Goal: Task Accomplishment & Management: Complete application form

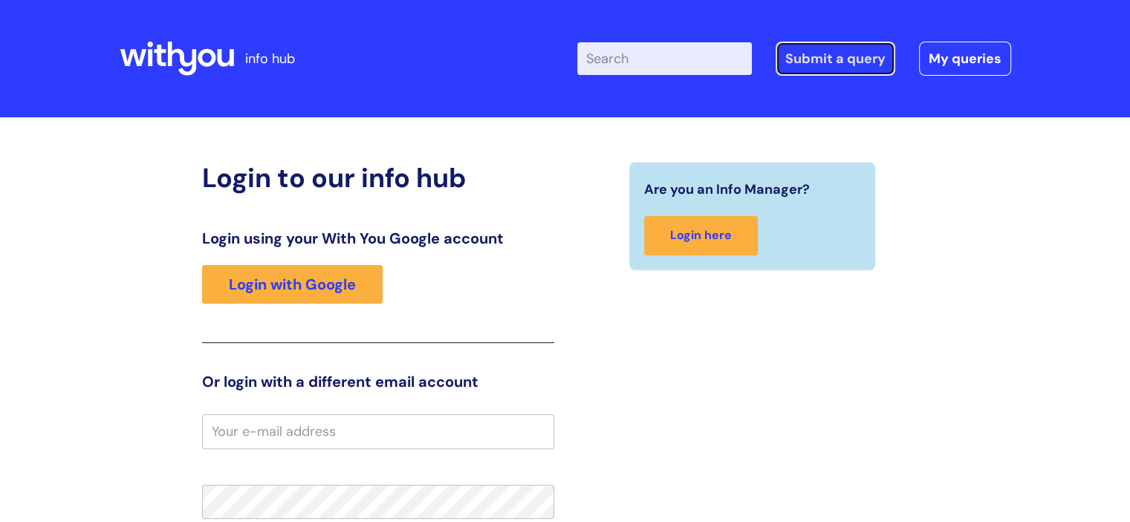
click at [815, 58] on link "Submit a query" at bounding box center [836, 59] width 120 height 34
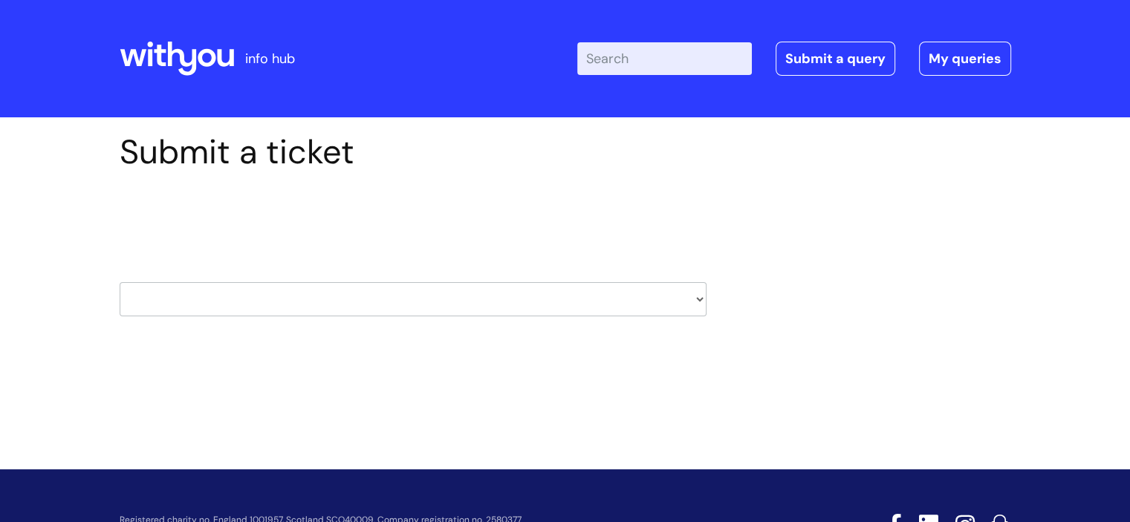
click at [702, 302] on select "HR / People IT and Support Clinical Drug Alerts Finance Accounts Data Support T…" at bounding box center [413, 299] width 587 height 34
select select "it_and_support"
click at [120, 282] on select "HR / People IT and Support Clinical Drug Alerts Finance Accounts Data Support T…" at bounding box center [413, 299] width 587 height 34
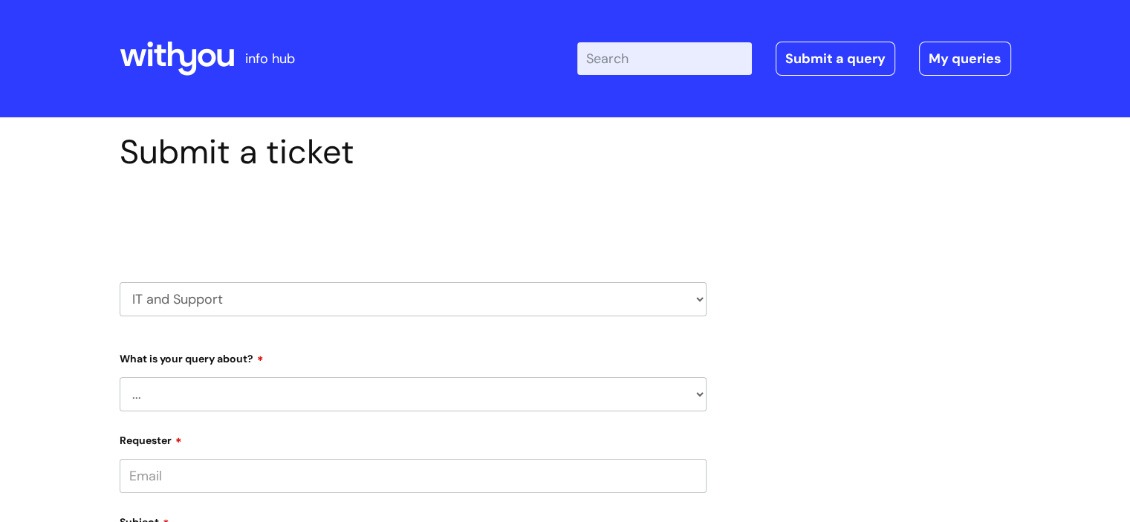
click at [695, 392] on select "... Mobile Phone Reset & MFA Accounts, Starters and Leavers IT Hardware issue I…" at bounding box center [413, 394] width 587 height 34
click at [120, 377] on select "... Mobile Phone Reset & MFA Accounts, Starters and Leavers IT Hardware issue I…" at bounding box center [413, 394] width 587 height 34
click at [697, 478] on select "... I need help logging into my laptop/chromebook I need access or help logging…" at bounding box center [419, 471] width 575 height 34
click at [701, 393] on select "... Mobile Phone Reset & MFA Accounts, Starters and Leavers IT Hardware issue I…" at bounding box center [413, 394] width 587 height 34
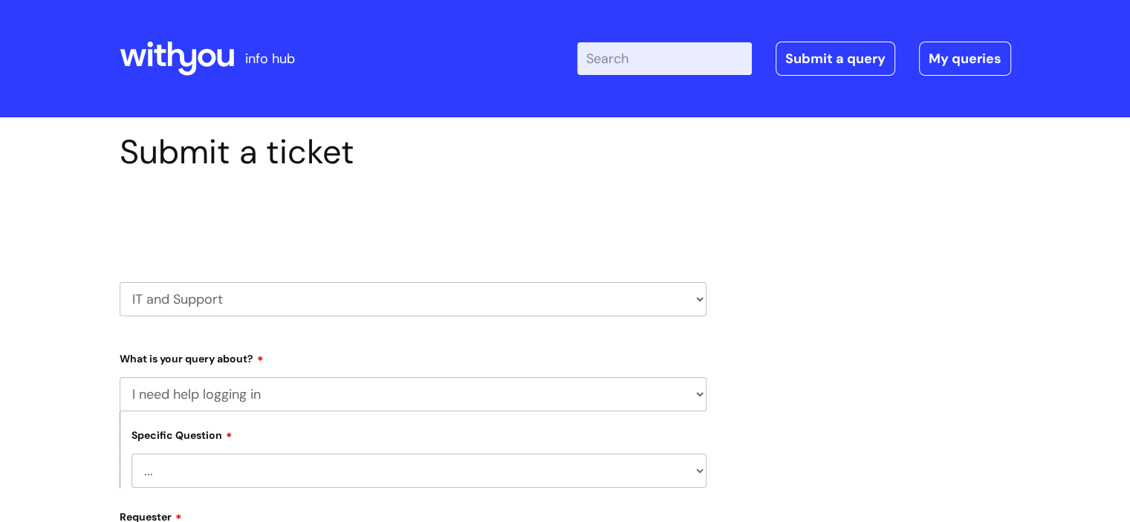
select select "Something Else"
click at [120, 377] on select "... Mobile Phone Reset & MFA Accounts, Starters and Leavers IT Hardware issue I…" at bounding box center [413, 394] width 587 height 34
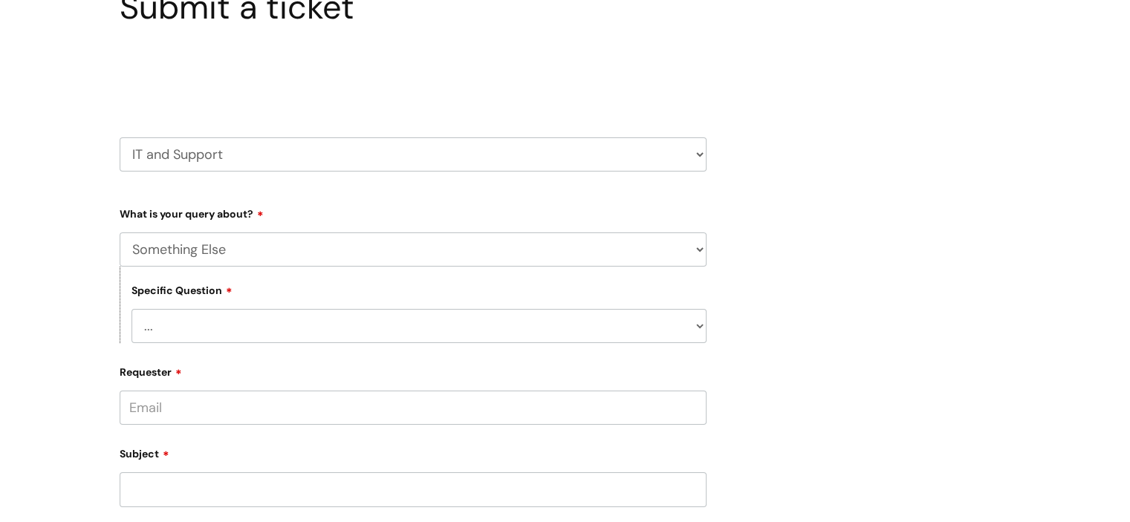
scroll to position [223, 0]
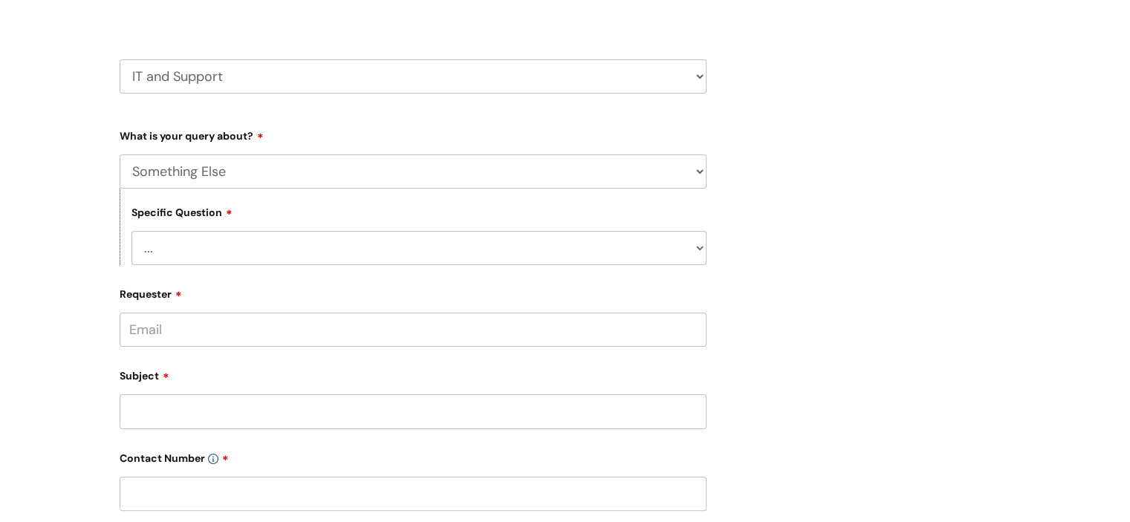
click at [700, 249] on select "... My problem is not listed" at bounding box center [419, 248] width 575 height 34
select select "My problem is not listed"
click at [132, 231] on select "... My problem is not listed" at bounding box center [419, 248] width 575 height 34
click at [682, 329] on input "Requester" at bounding box center [413, 330] width 587 height 34
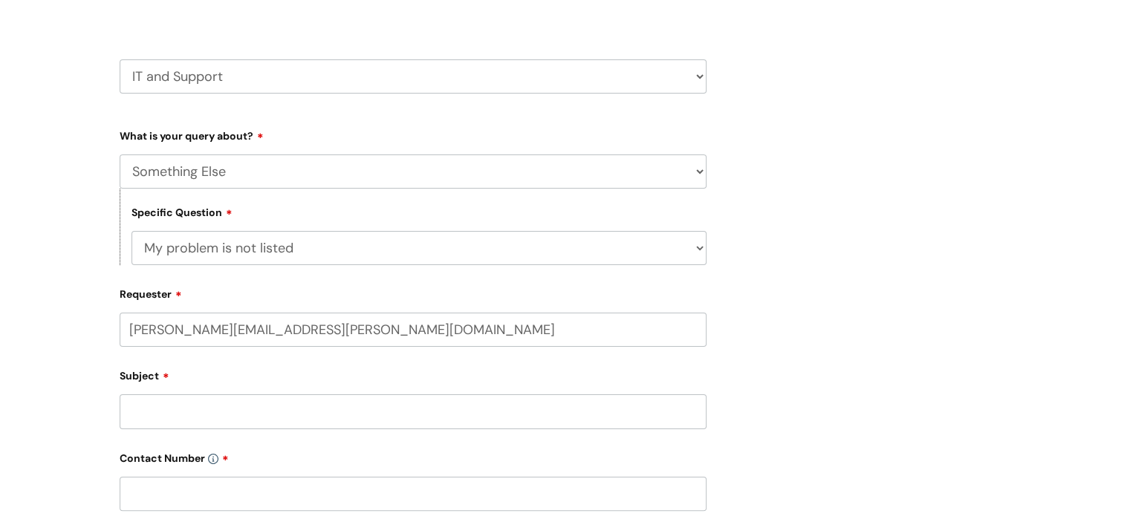
type input "[PERSON_NAME][EMAIL_ADDRESS][PERSON_NAME][DOMAIN_NAME]"
click at [322, 421] on input "Subject" at bounding box center [413, 416] width 587 height 34
drag, startPoint x: 374, startPoint y: 403, endPoint x: 386, endPoint y: 385, distance: 21.7
click at [375, 400] on input "text" at bounding box center [413, 388] width 587 height 34
type input "[PERSON_NAME]"
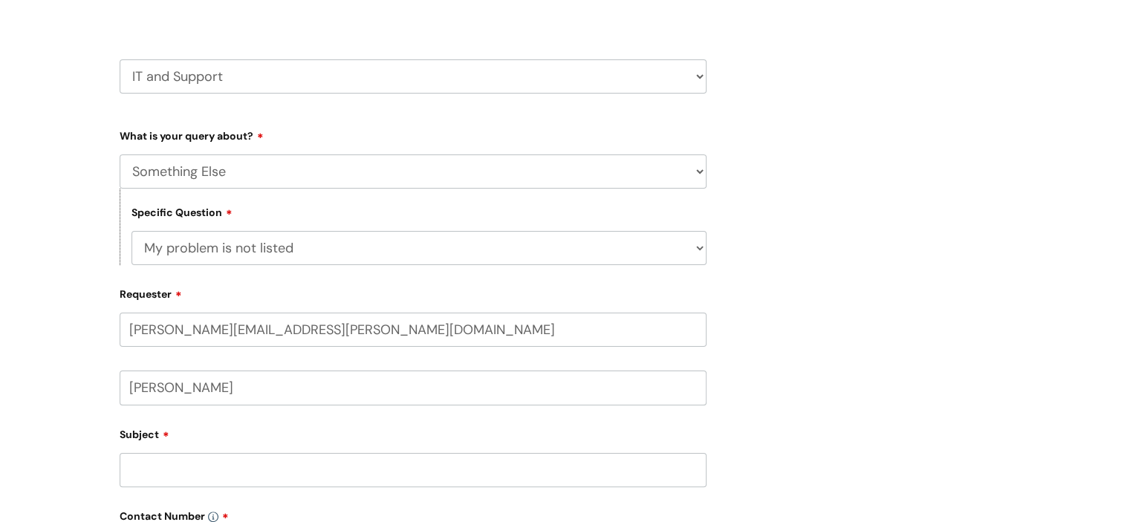
click at [314, 473] on input "Subject" at bounding box center [413, 470] width 587 height 34
type input "NHS email account"
click at [933, 308] on div "Submit a ticket Select issue type HR / People IT and Support Clinical Drug Aler…" at bounding box center [565, 403] width 914 height 989
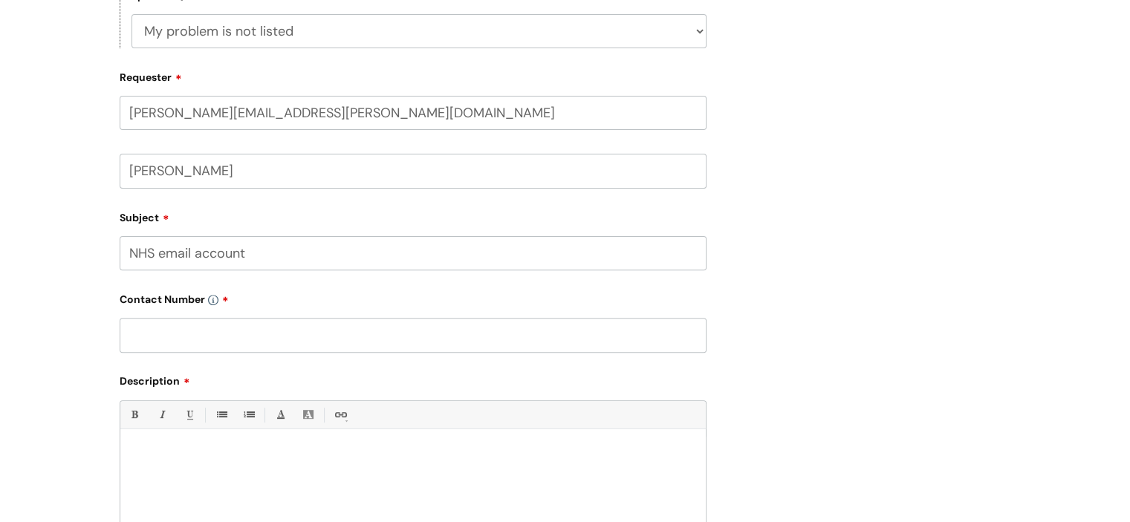
scroll to position [520, 0]
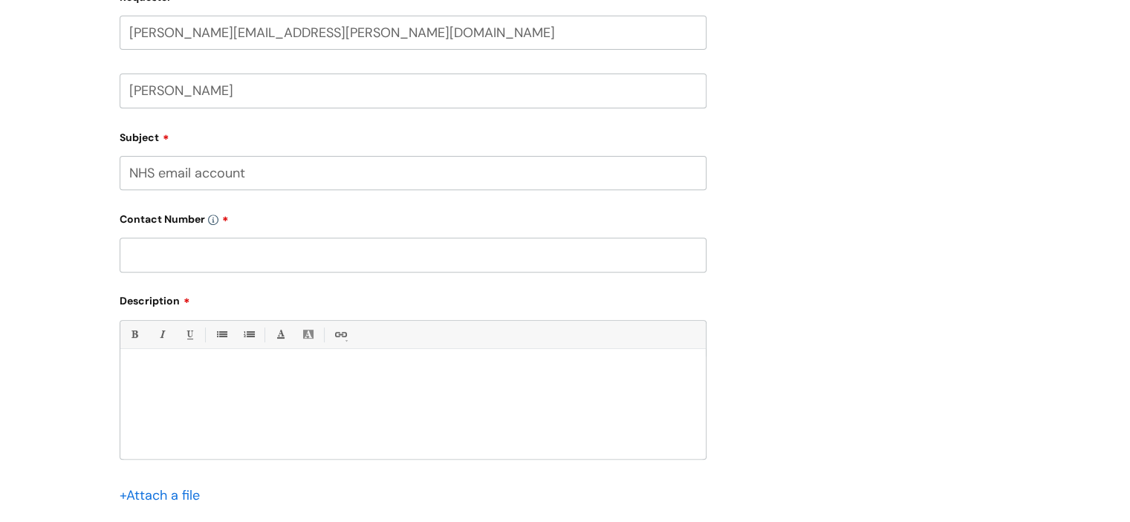
click at [267, 391] on div at bounding box center [412, 408] width 585 height 103
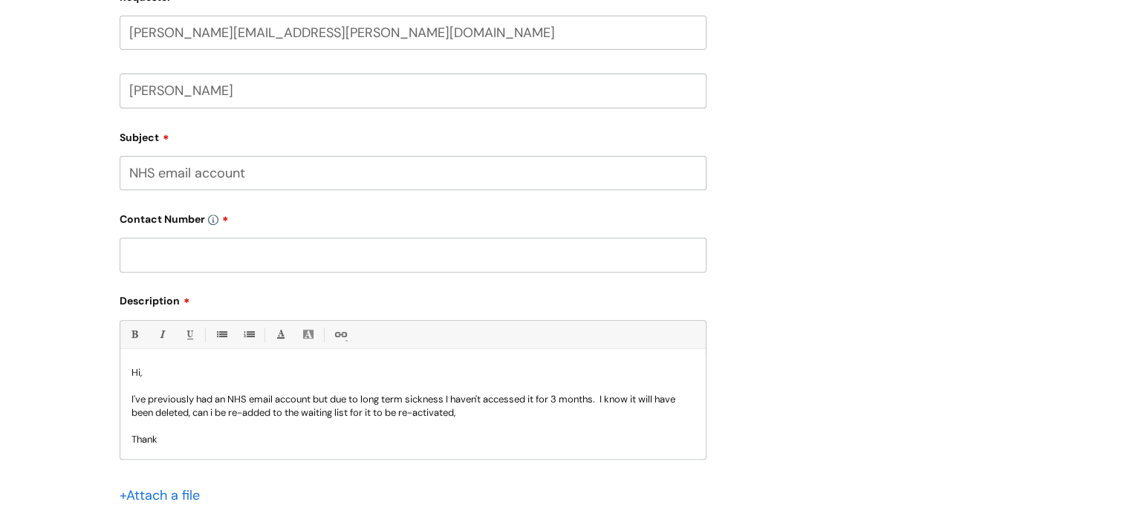
scroll to position [15, 0]
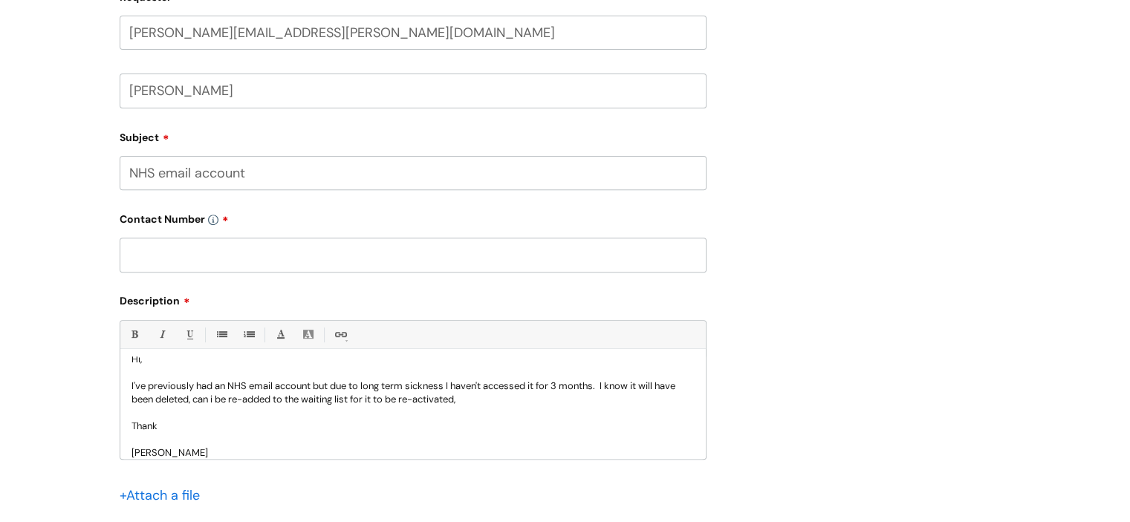
click at [175, 252] on input "text" at bounding box center [413, 255] width 587 height 34
type input "07365803439"
click at [883, 256] on div "Submit a ticket Select issue type HR / People IT and Support Clinical Drug Aler…" at bounding box center [565, 106] width 914 height 989
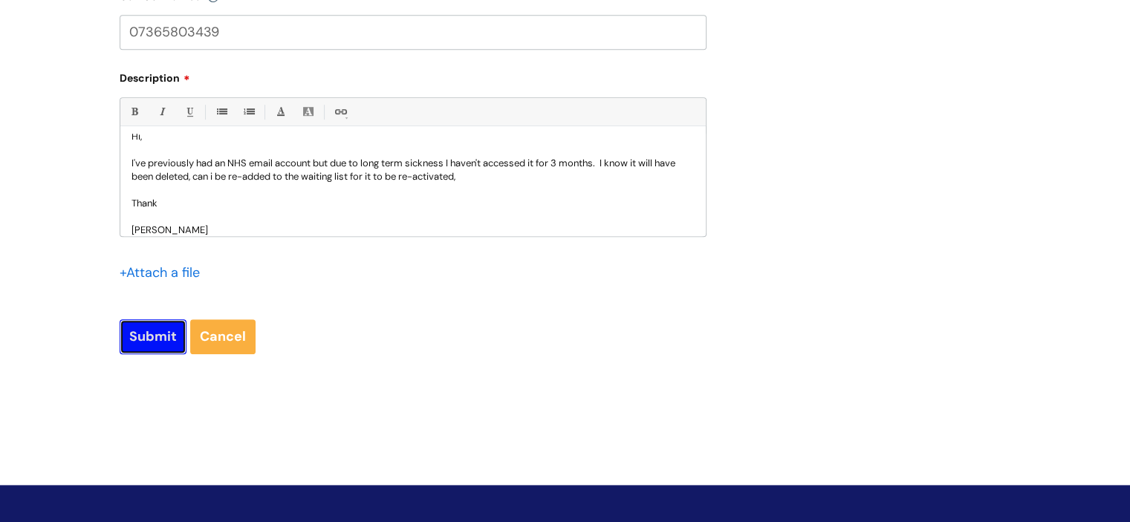
click at [161, 334] on input "Submit" at bounding box center [153, 336] width 67 height 34
type input "Please Wait..."
